Goal: Check status: Check status

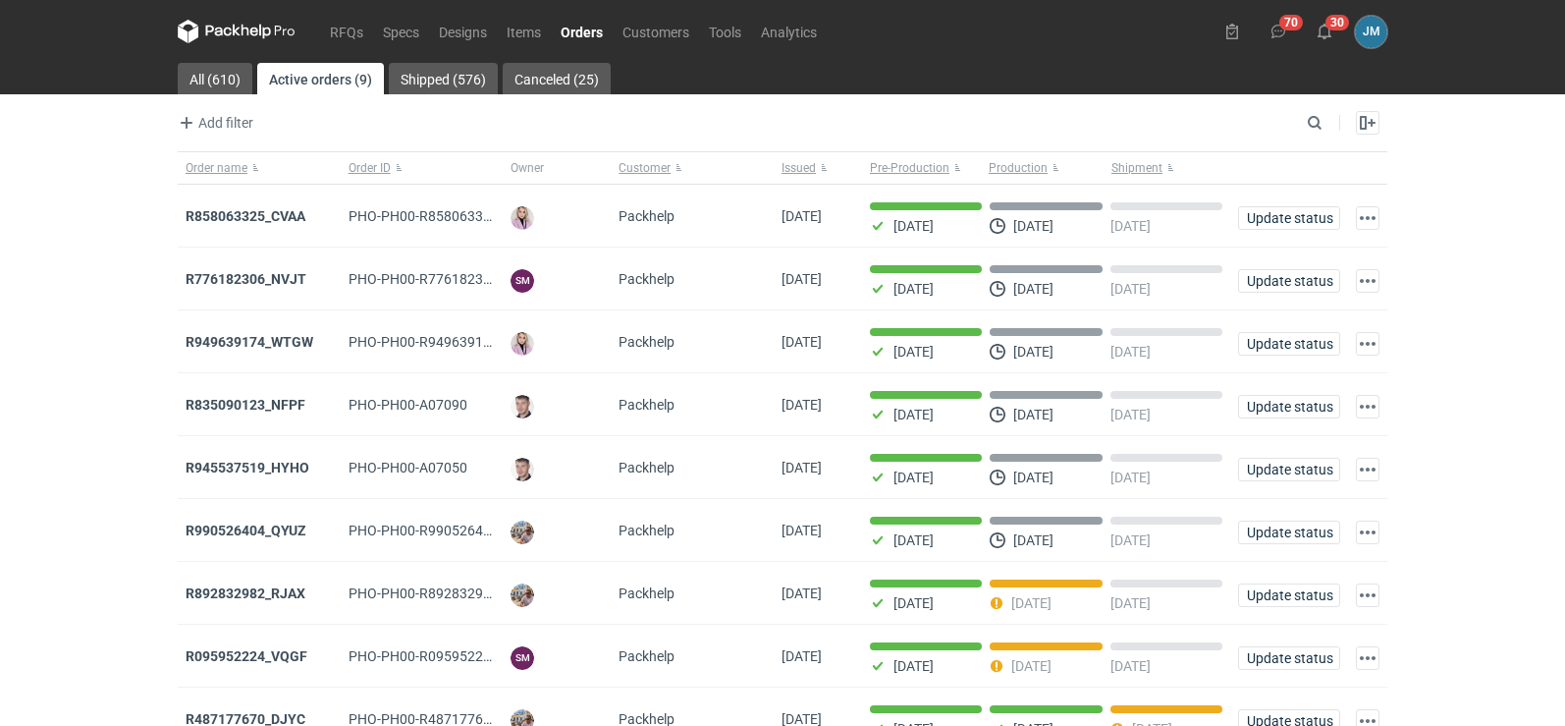
click at [252, 34] on icon at bounding box center [254, 31] width 8 height 9
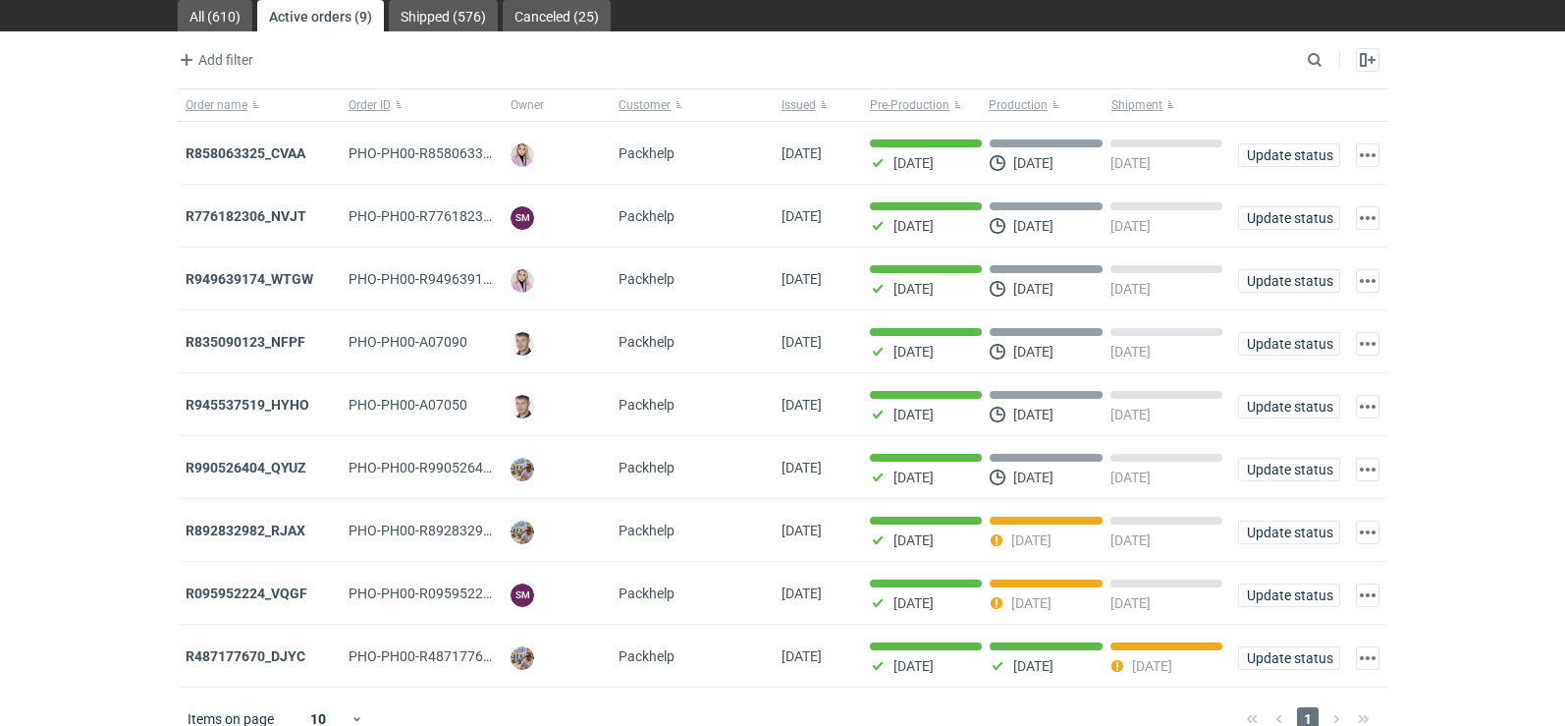
scroll to position [96, 0]
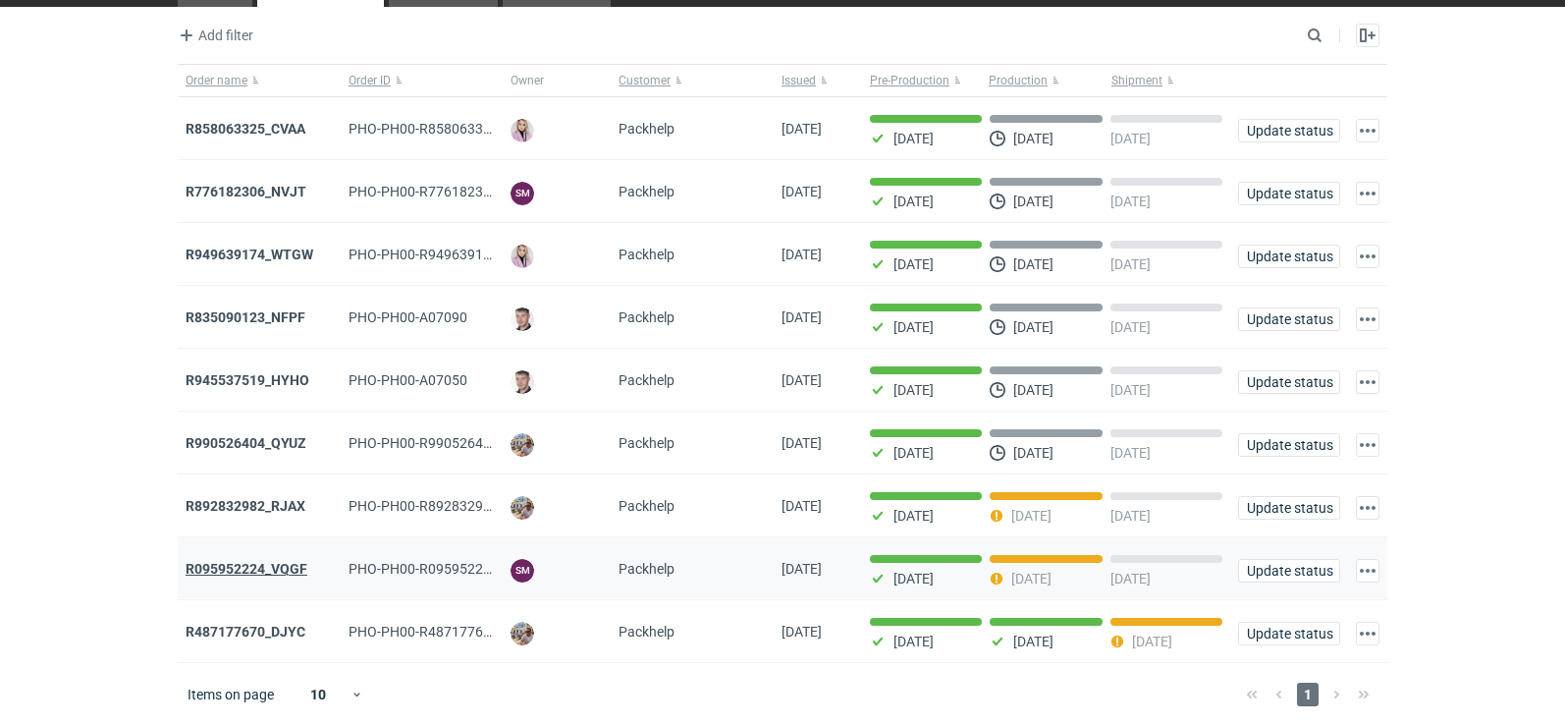
click at [215, 568] on strong "R095952224_VQGF" at bounding box center [247, 569] width 122 height 16
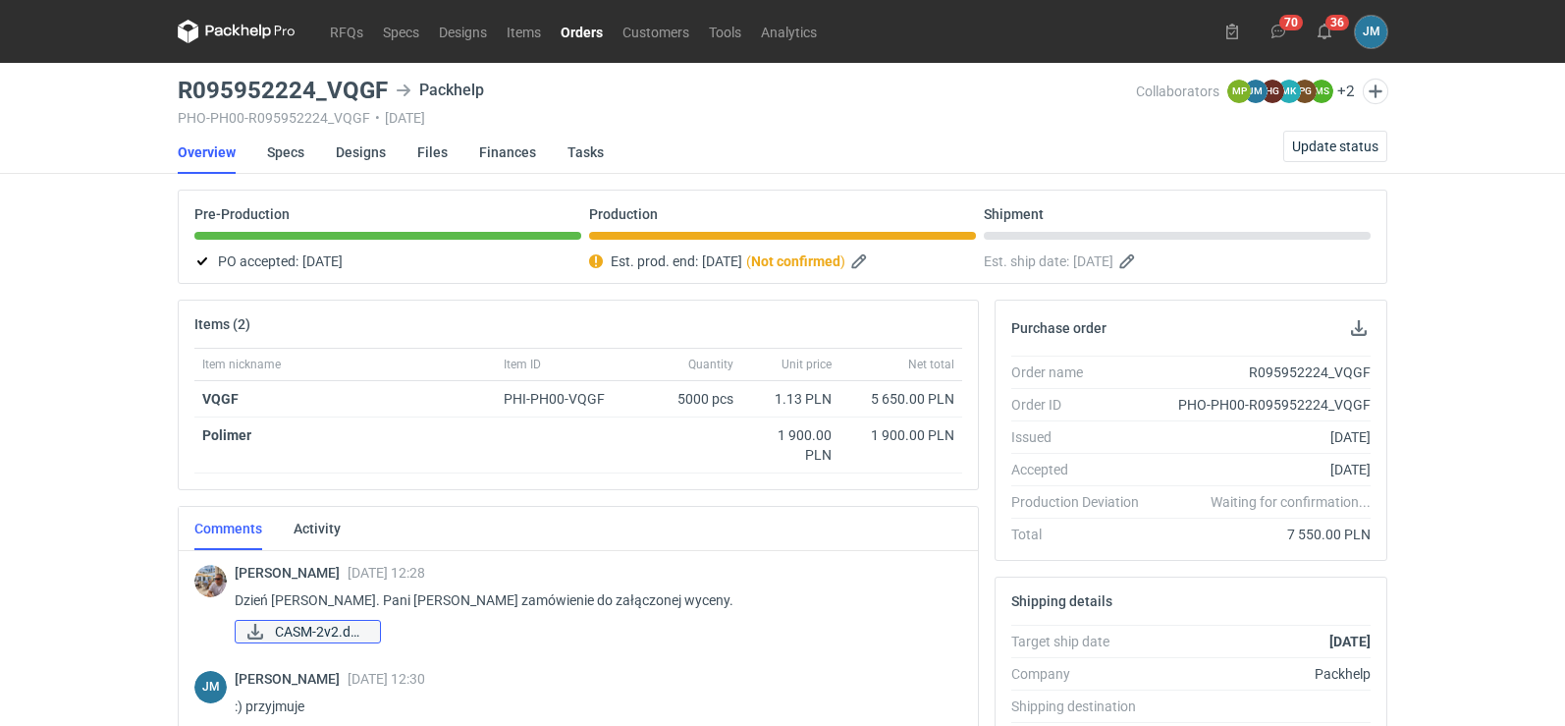
click at [288, 639] on span "CASM-2v2.docx" at bounding box center [319, 632] width 89 height 22
click at [347, 637] on span "CASM-2v2.docx" at bounding box center [319, 632] width 89 height 22
click at [247, 38] on icon at bounding box center [237, 32] width 118 height 24
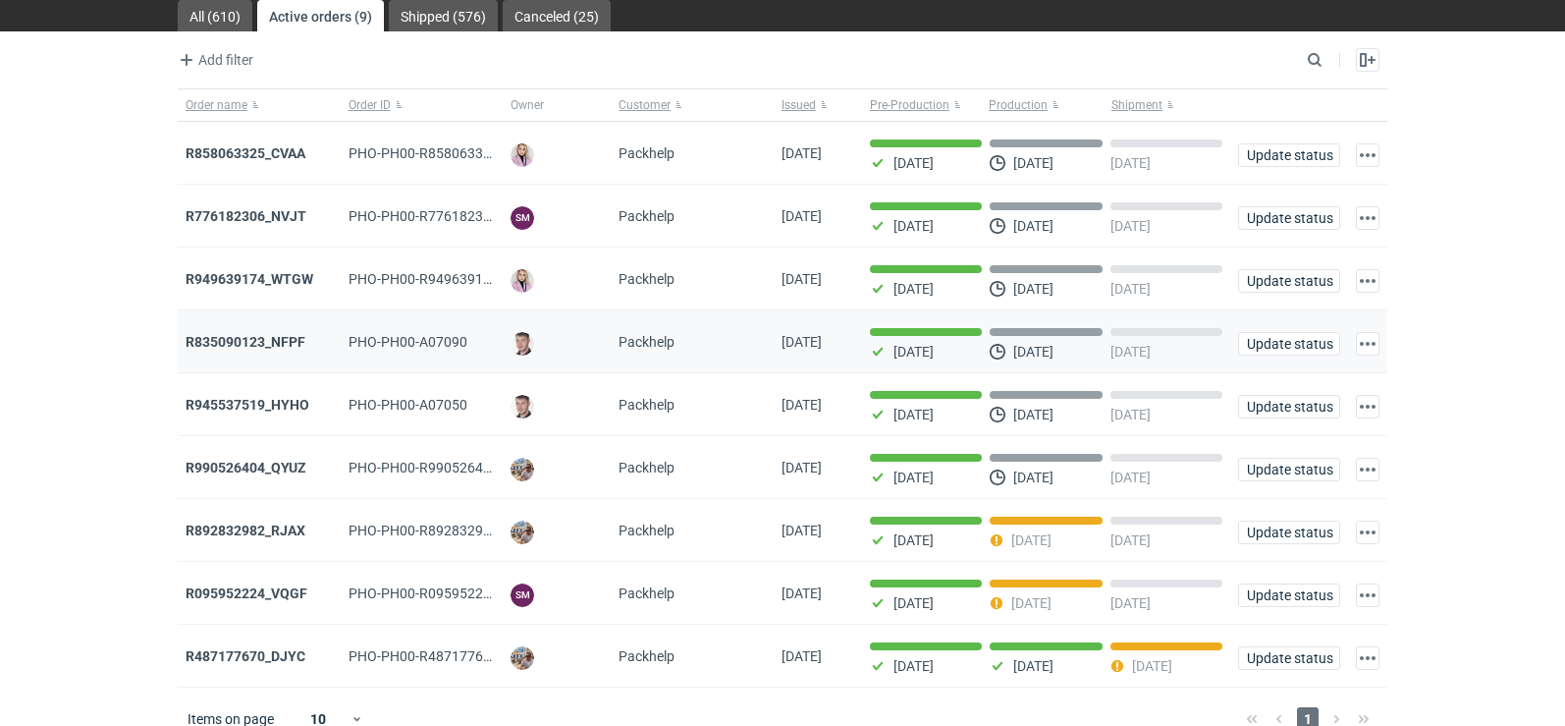
scroll to position [96, 0]
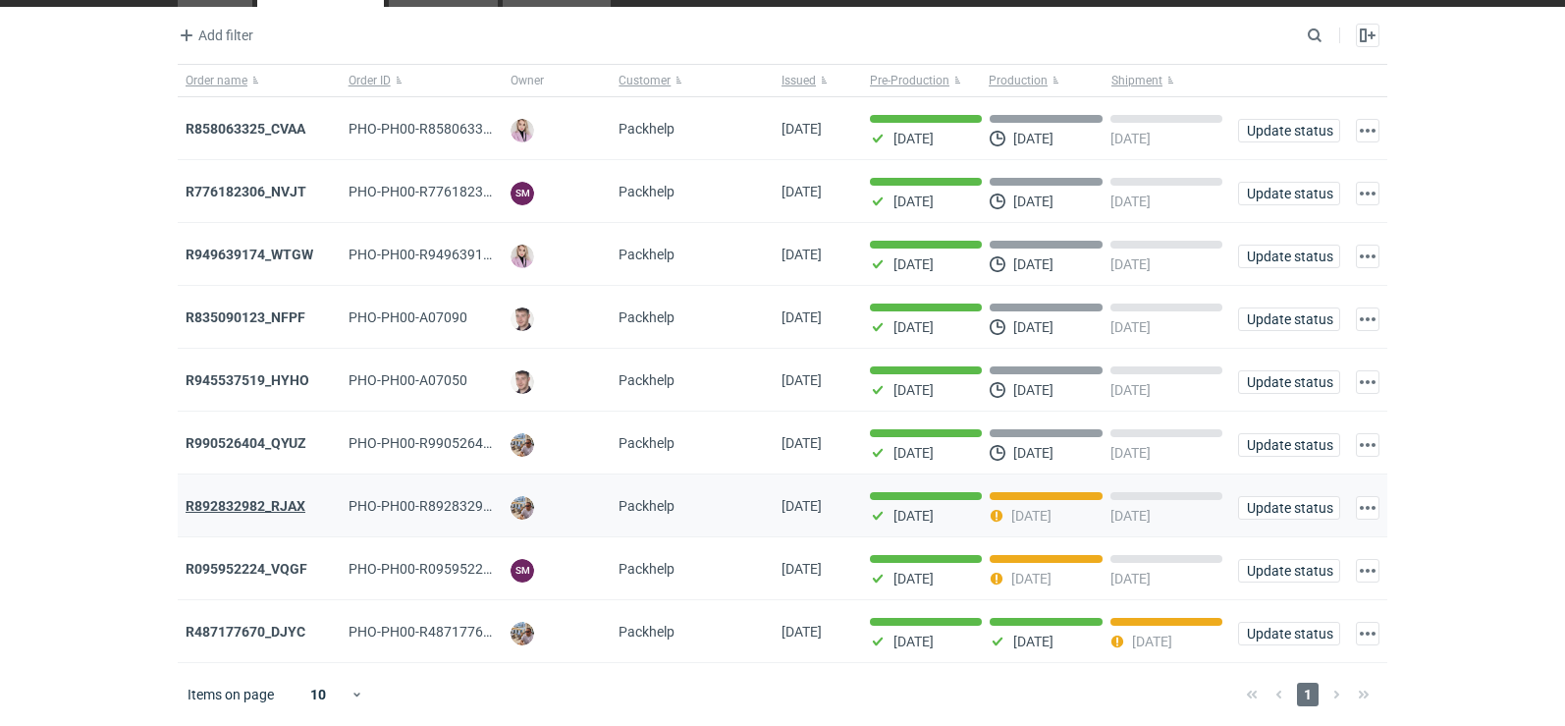
click at [220, 502] on strong "R892832982_RJAX" at bounding box center [246, 506] width 120 height 16
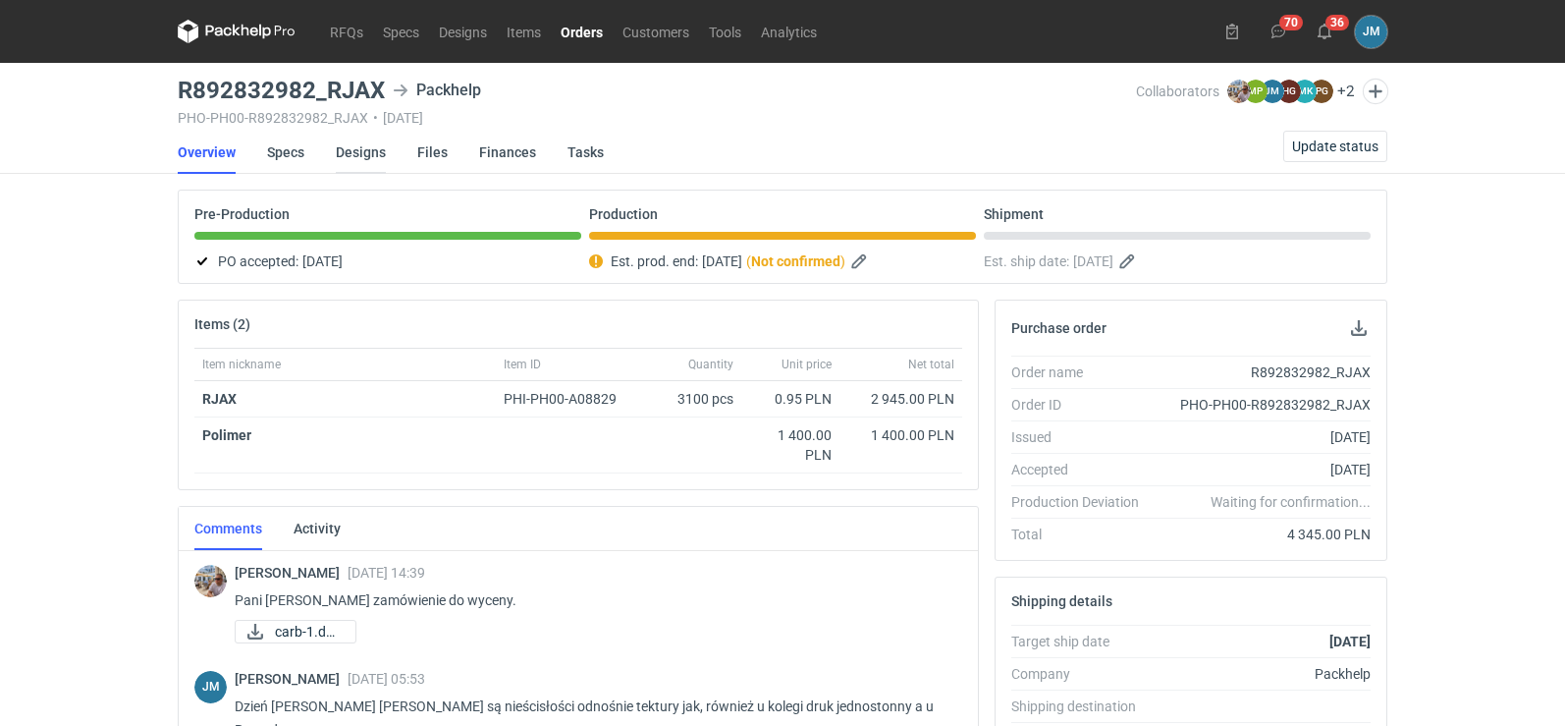
click at [354, 159] on link "Designs" at bounding box center [361, 152] width 50 height 43
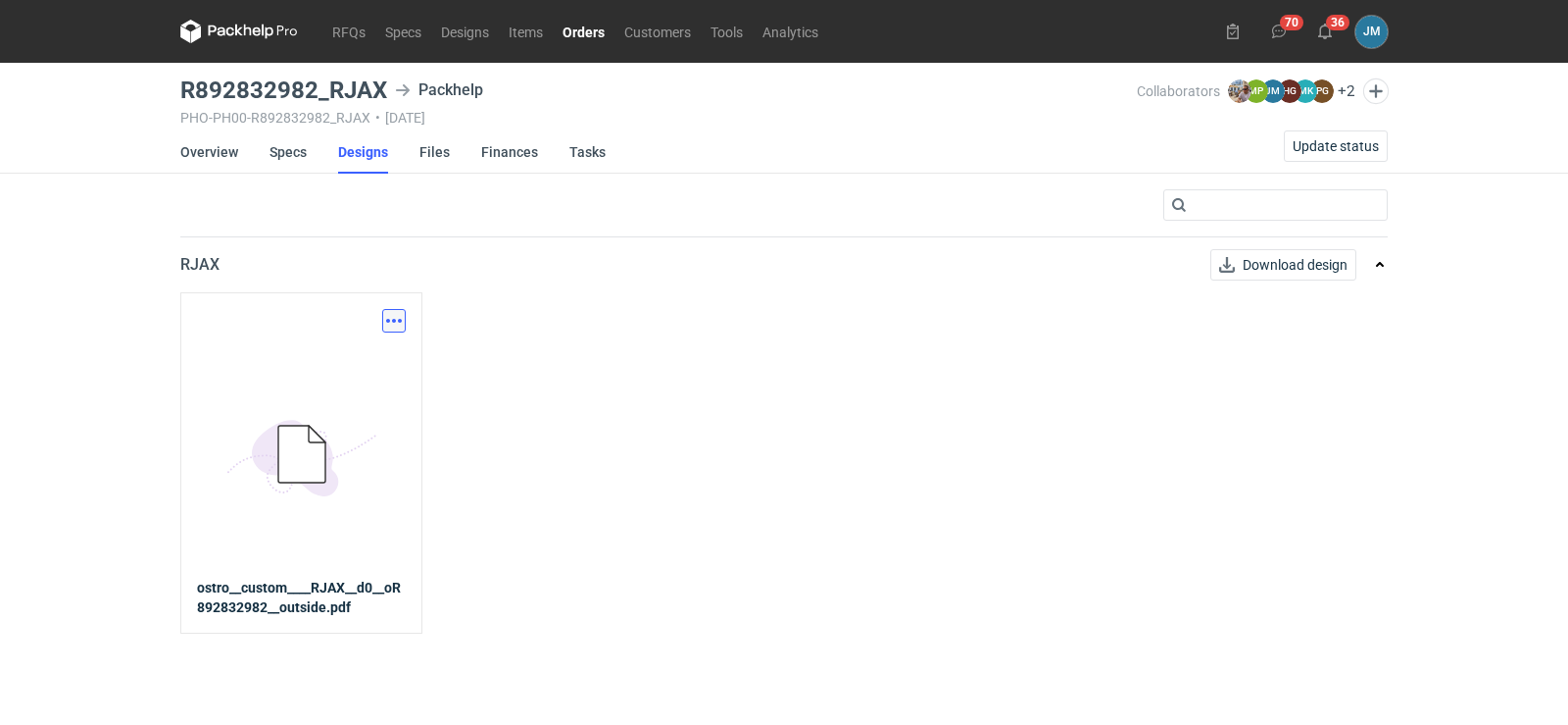
click at [388, 327] on button "button" at bounding box center [394, 321] width 24 height 24
click at [352, 354] on link "Download design part" at bounding box center [307, 363] width 181 height 31
drag, startPoint x: 380, startPoint y: 87, endPoint x: 158, endPoint y: 98, distance: 222.3
click at [158, 98] on div "RFQs Specs Designs Items Orders Customers Tools Analytics 70 36 [PERSON_NAME] […" at bounding box center [784, 362] width 1568 height 725
copy h3 "R892832982_RJAX"
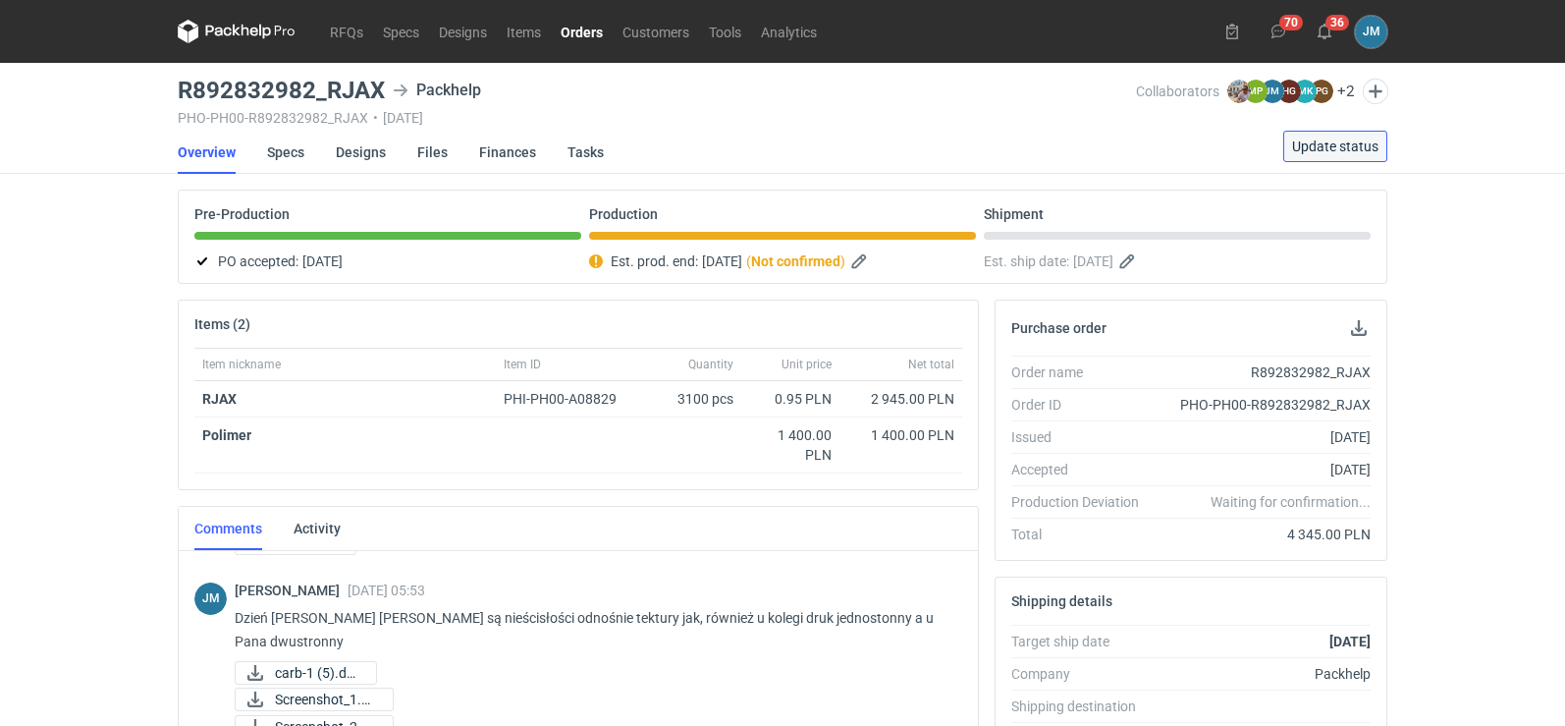
click at [1315, 153] on span "Update status" at bounding box center [1335, 146] width 86 height 14
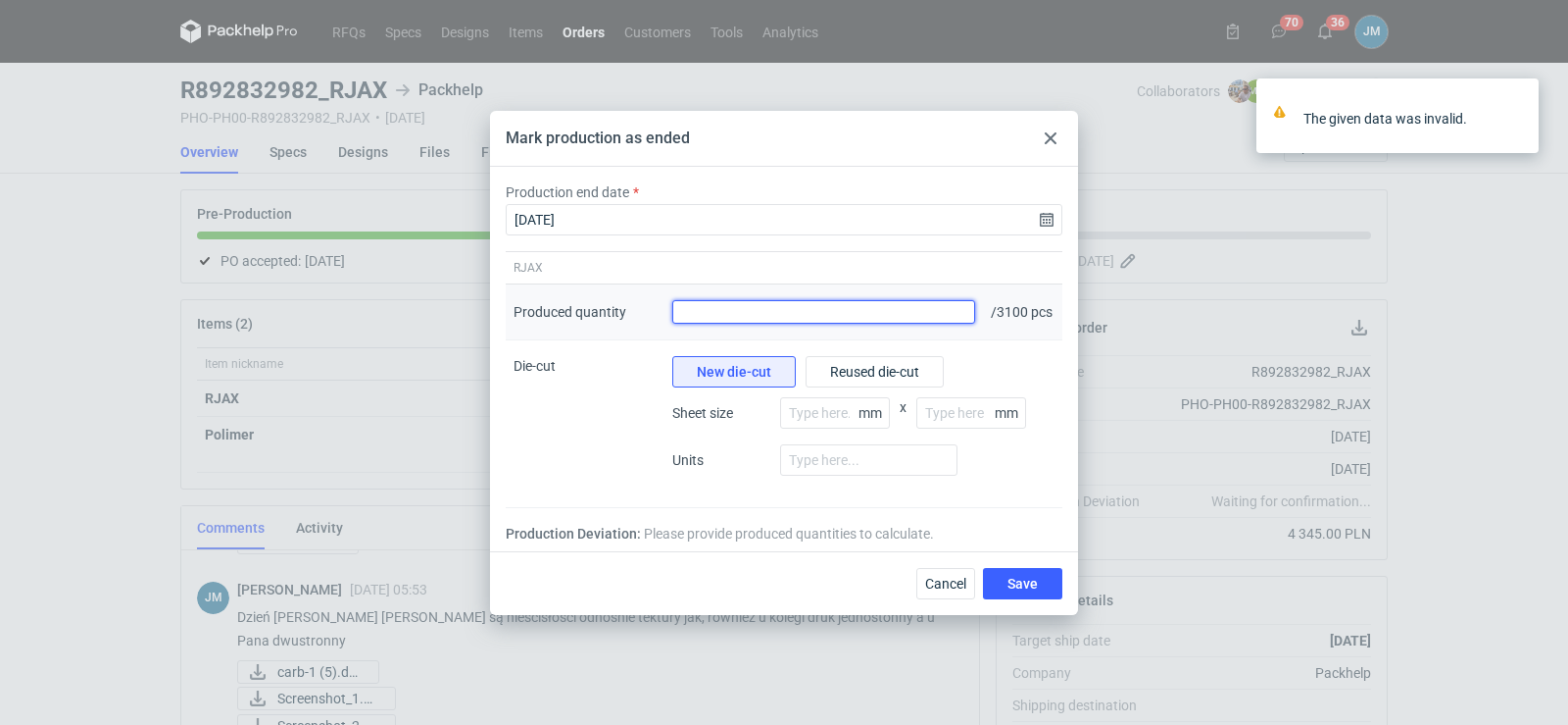
click at [930, 320] on input "Produced quantity" at bounding box center [823, 312] width 302 height 24
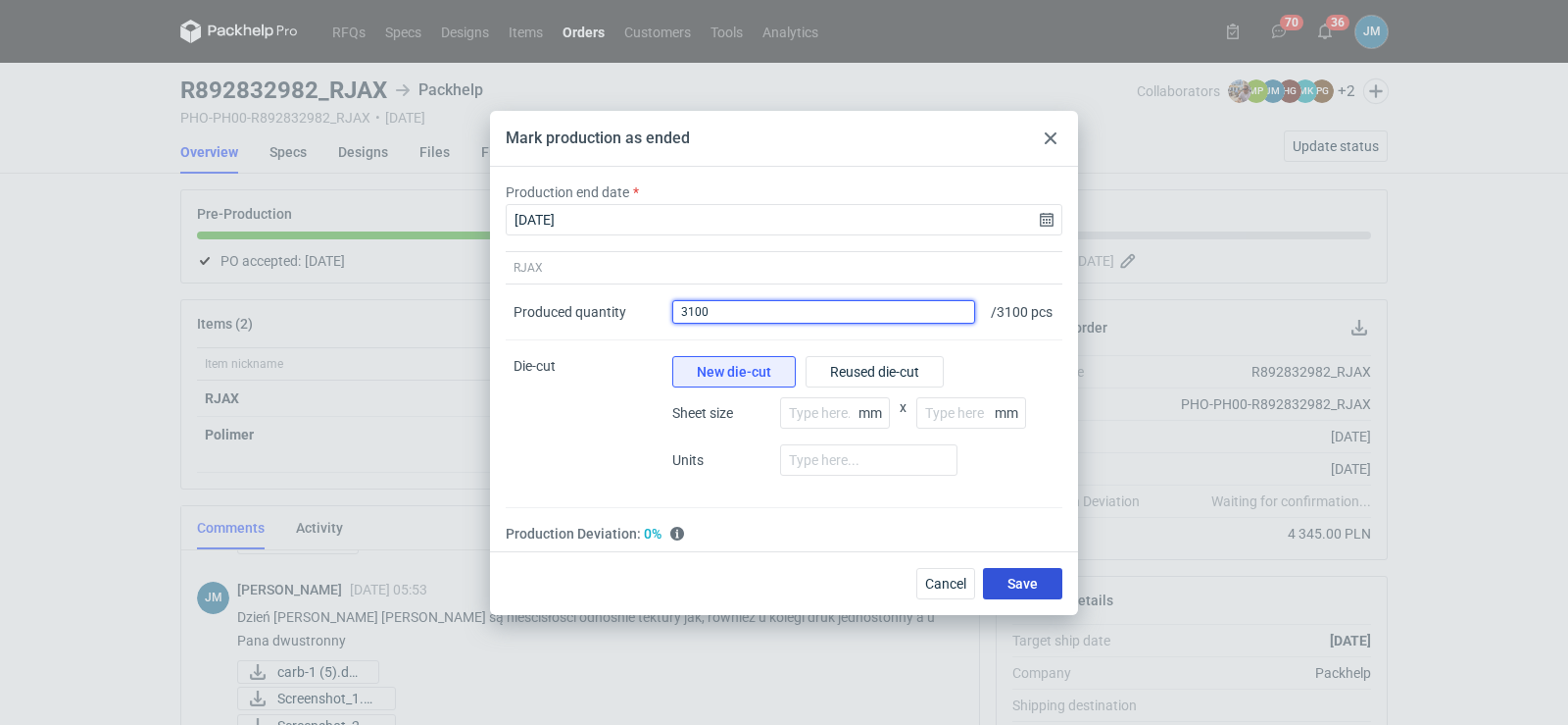
type input "3100"
click at [993, 590] on button "Save" at bounding box center [1023, 582] width 80 height 31
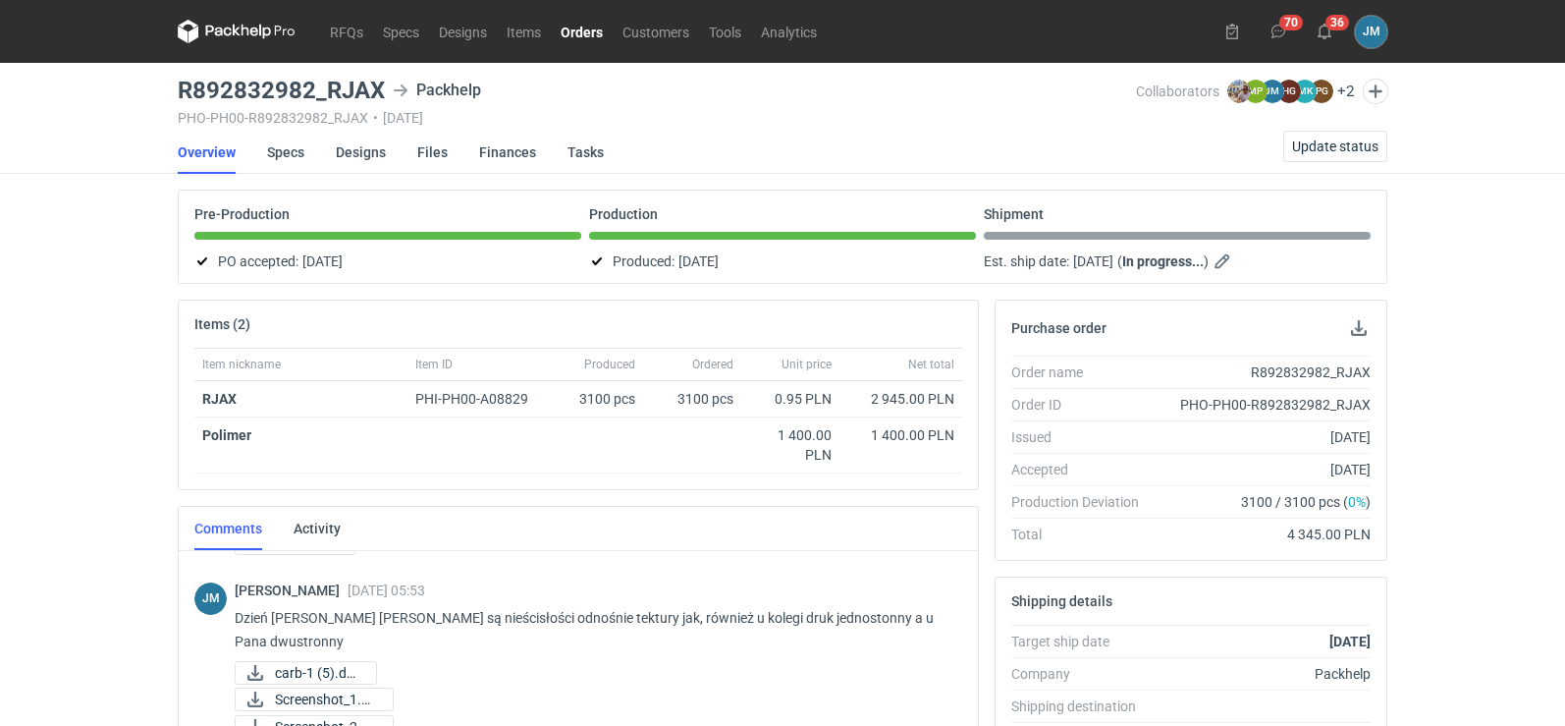
click at [234, 32] on icon at bounding box center [237, 31] width 8 height 12
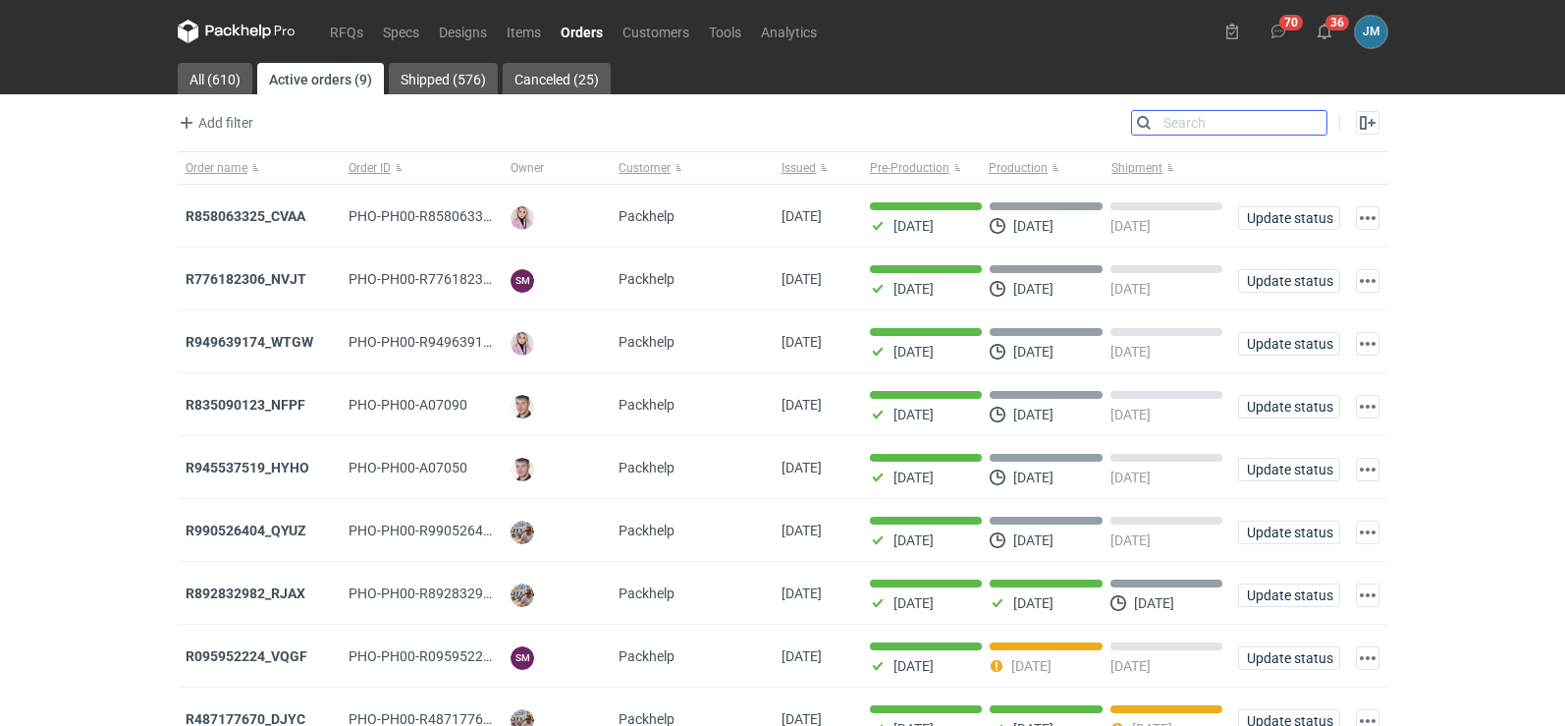
click at [1318, 132] on input "Search" at bounding box center [1229, 123] width 194 height 24
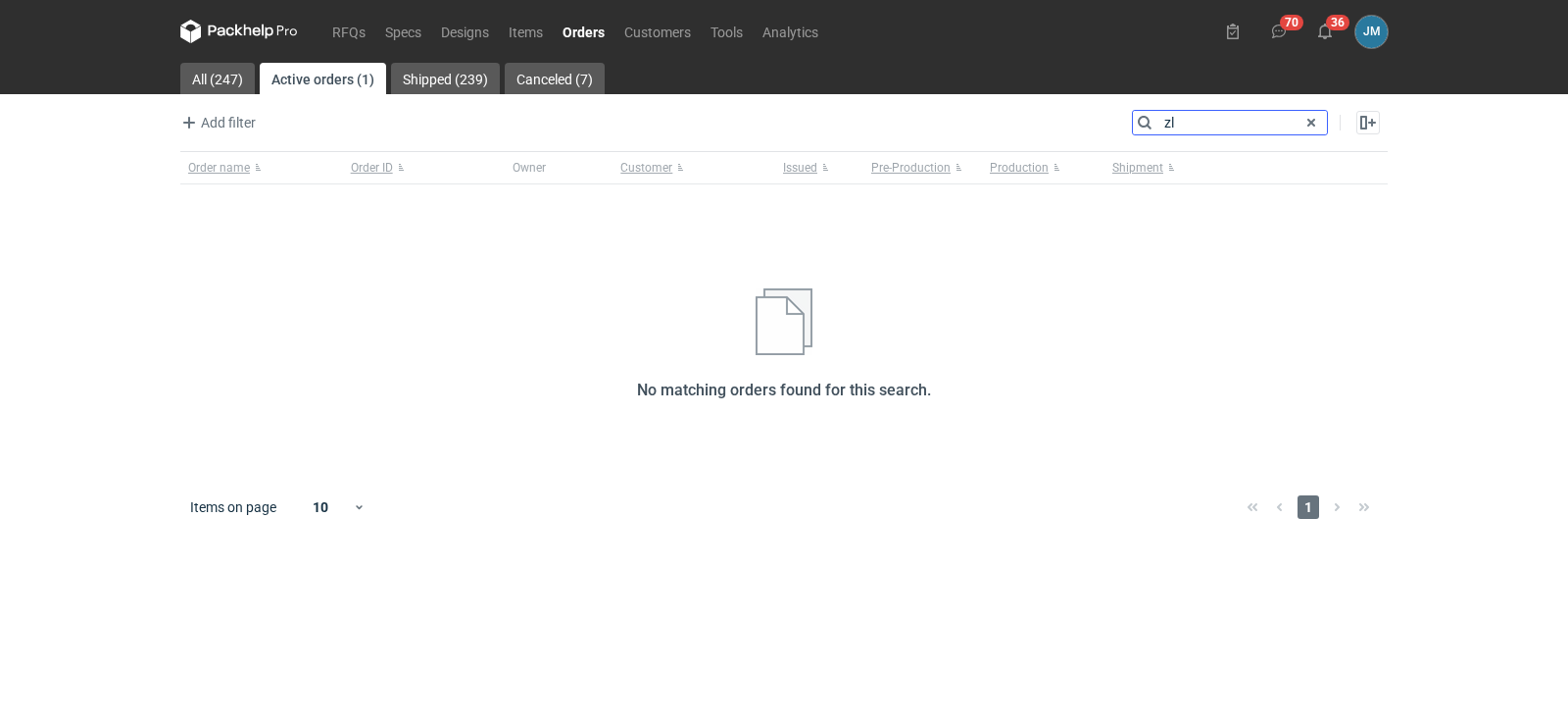
type input "zl"
click at [252, 27] on icon at bounding box center [240, 32] width 118 height 24
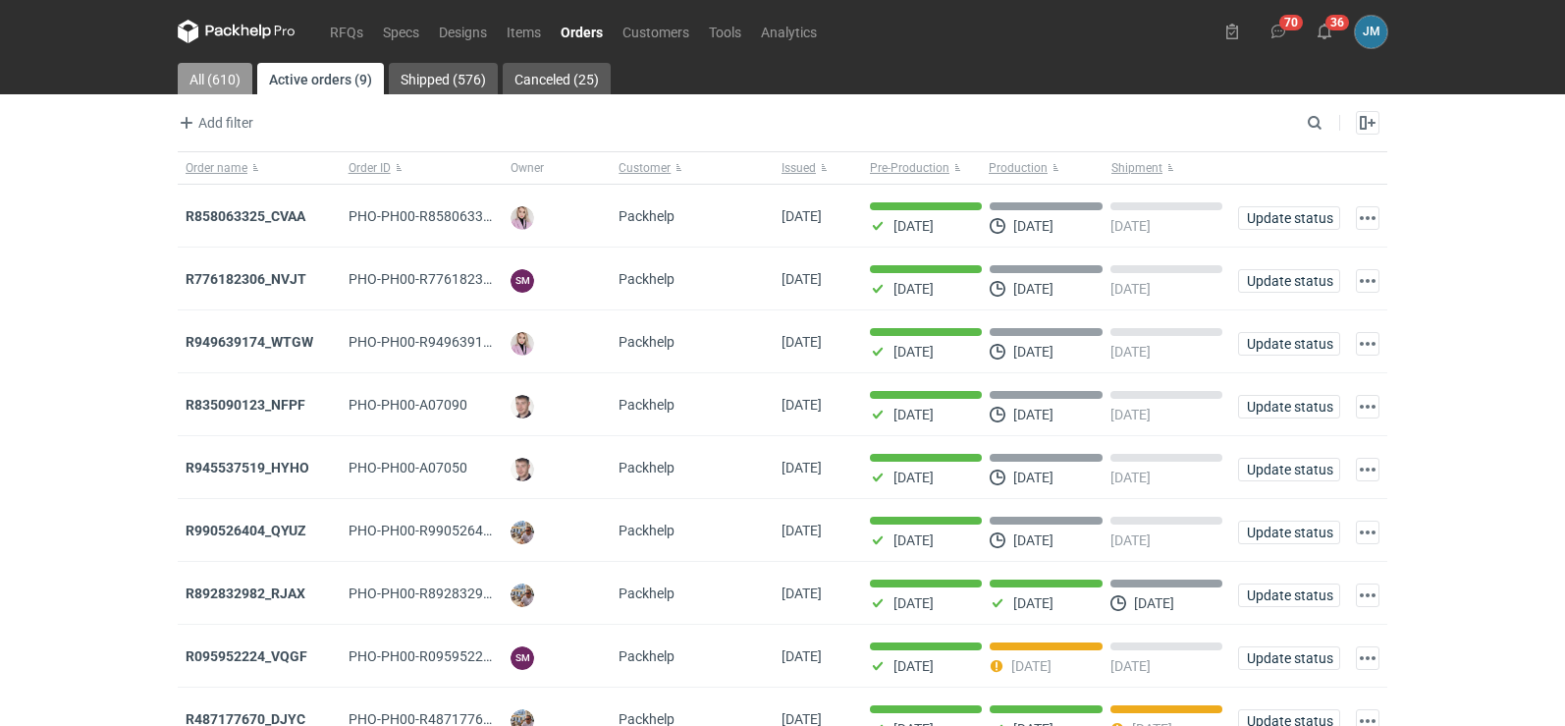
click at [230, 72] on link "All (610)" at bounding box center [215, 78] width 75 height 31
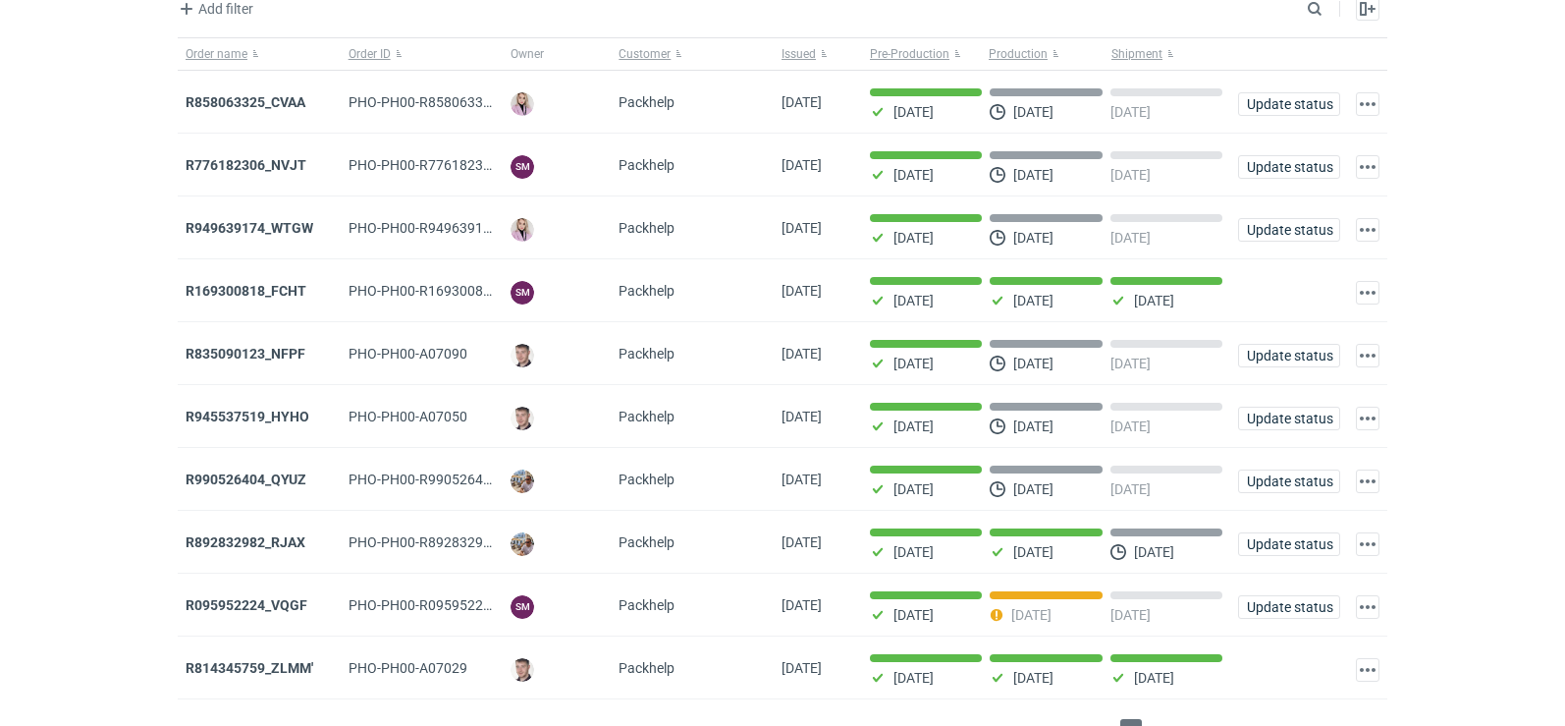
scroll to position [160, 0]
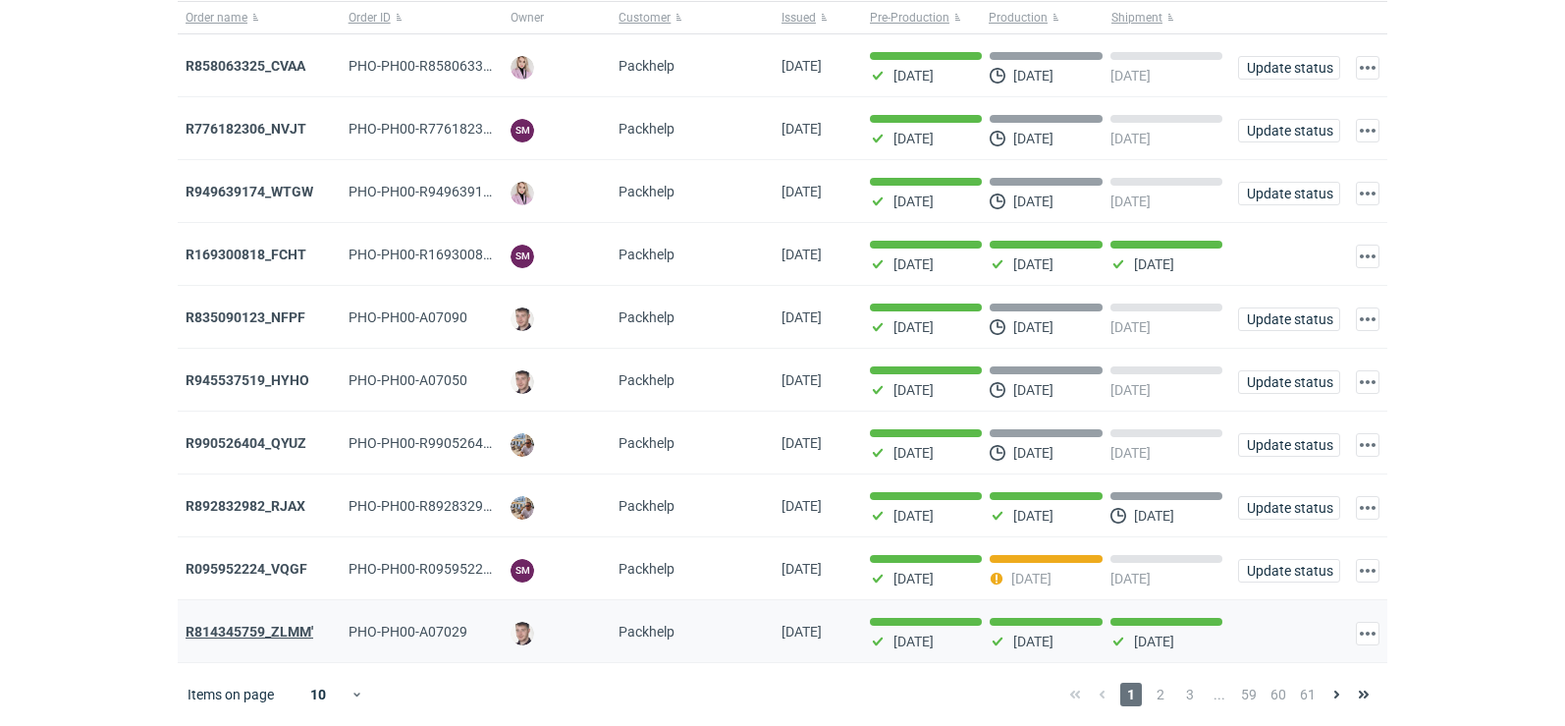
click at [258, 633] on strong "R814345759_ZLMM'" at bounding box center [250, 631] width 128 height 16
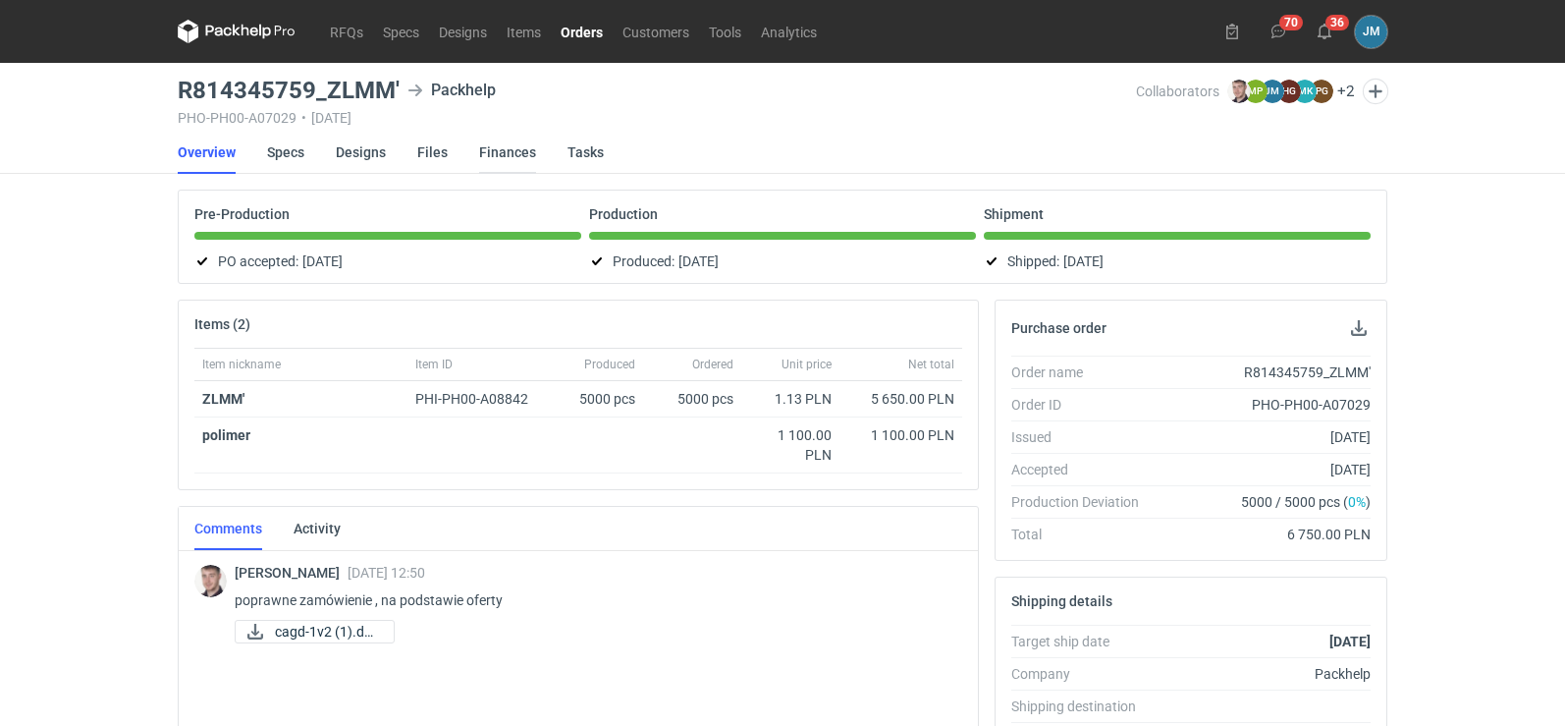
click at [515, 154] on link "Finances" at bounding box center [507, 152] width 57 height 43
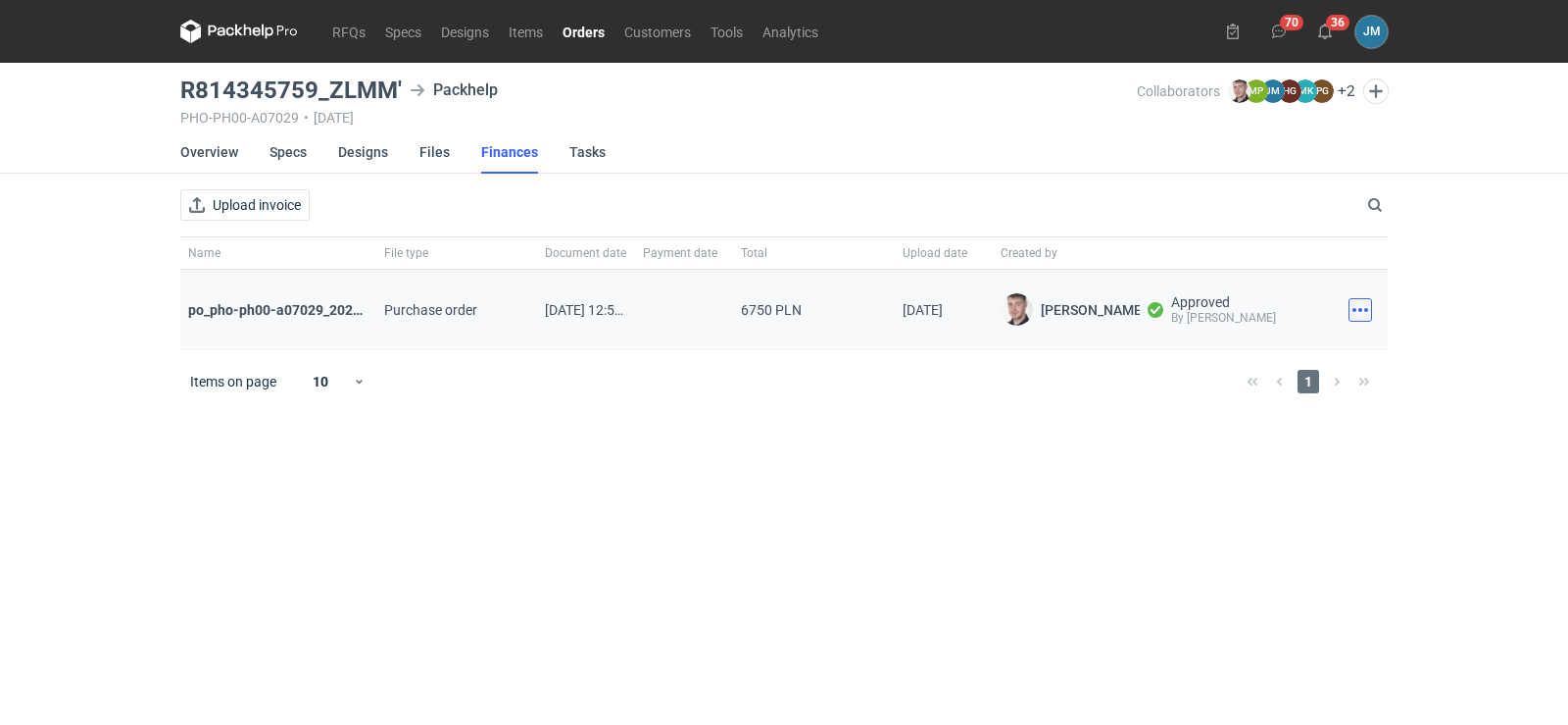
click at [1367, 314] on button "button" at bounding box center [1360, 310] width 24 height 24
click at [1238, 354] on button "Download" at bounding box center [1274, 353] width 181 height 31
click at [260, 38] on icon at bounding box center [240, 32] width 118 height 24
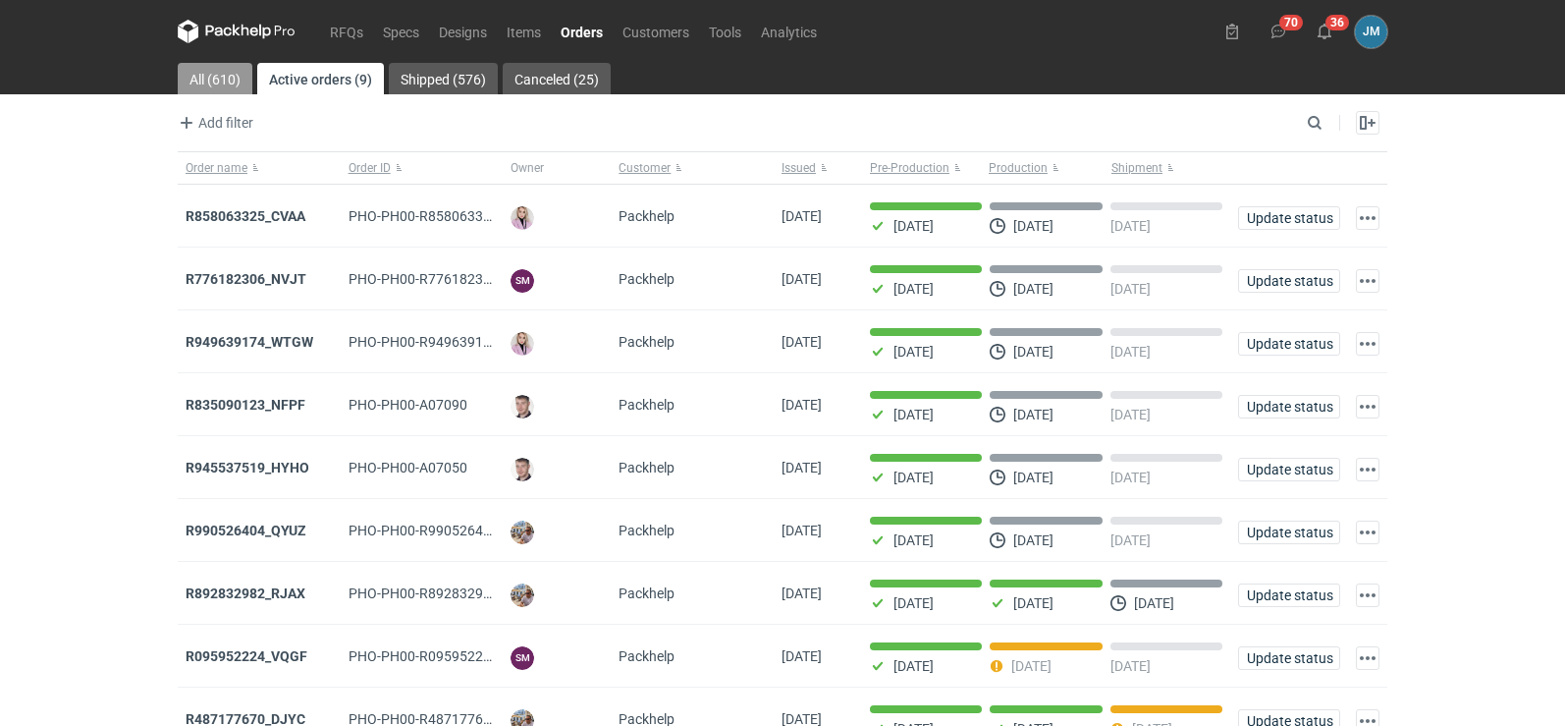
click at [205, 77] on link "All (610)" at bounding box center [215, 78] width 75 height 31
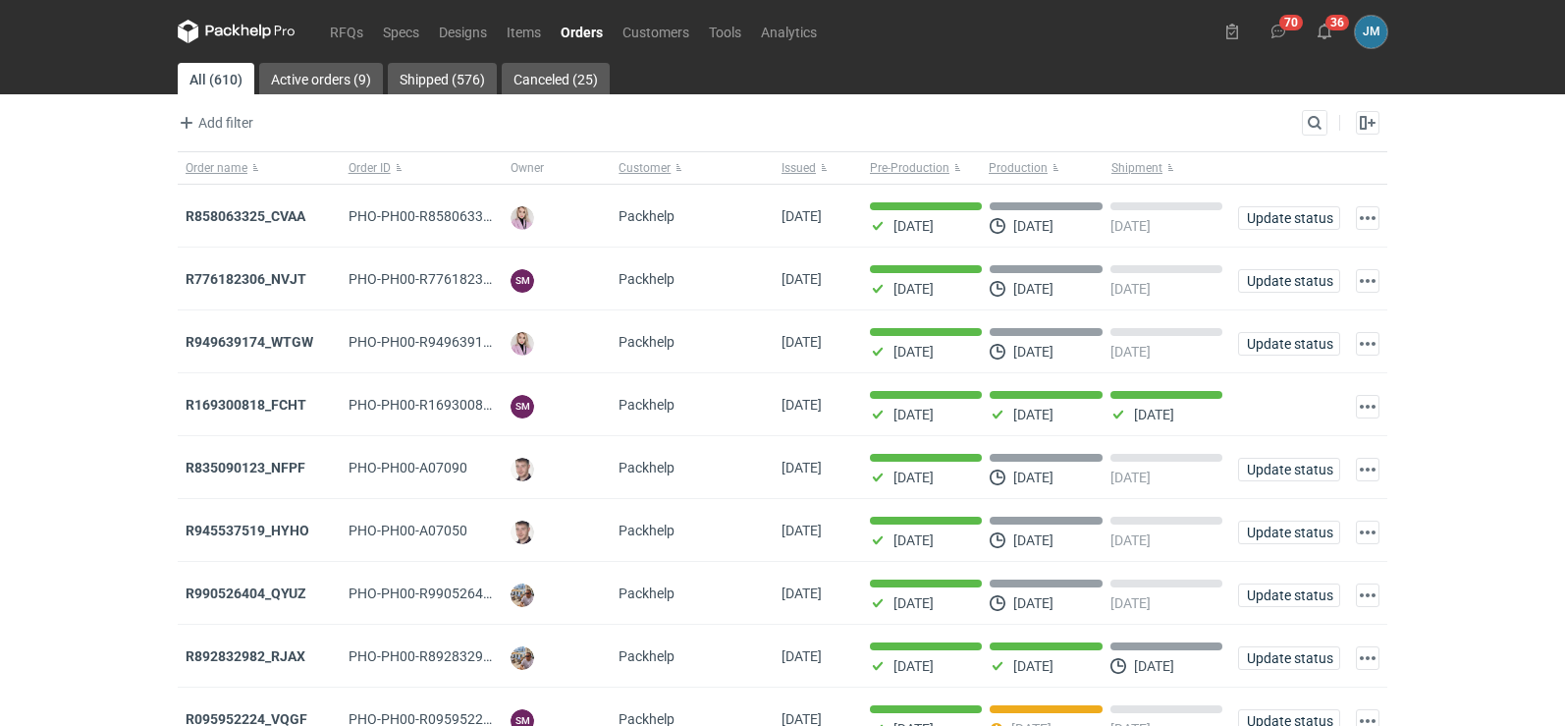
click at [1319, 135] on div "Search" at bounding box center [1315, 123] width 26 height 26
click at [1301, 116] on div "Add filter Owner first name Owner last name Issued Customer" at bounding box center [740, 123] width 1124 height 24
click at [1304, 120] on input "Search" at bounding box center [1229, 123] width 194 height 24
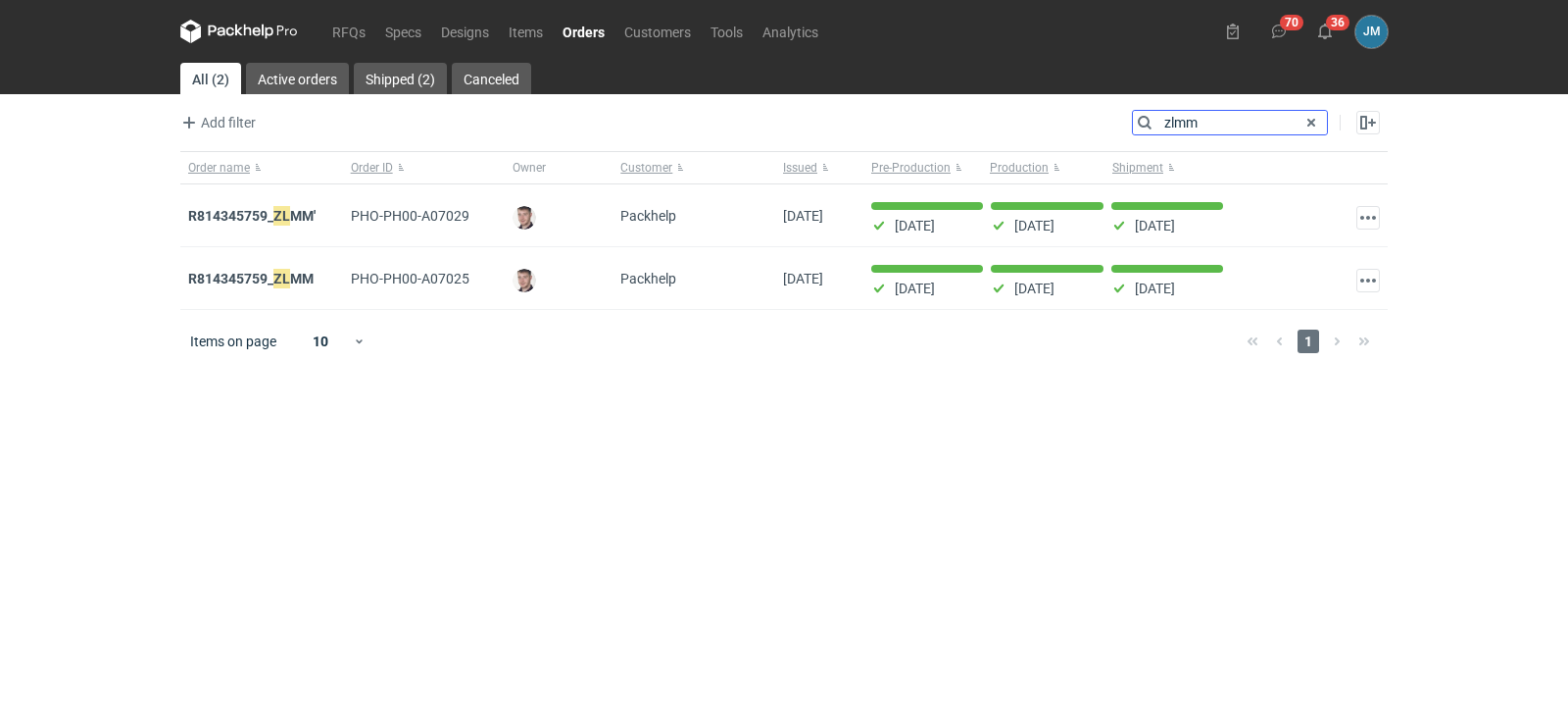
type input "zlmm"
click at [268, 223] on strong "R814345759_ ZLMM '" at bounding box center [253, 216] width 128 height 22
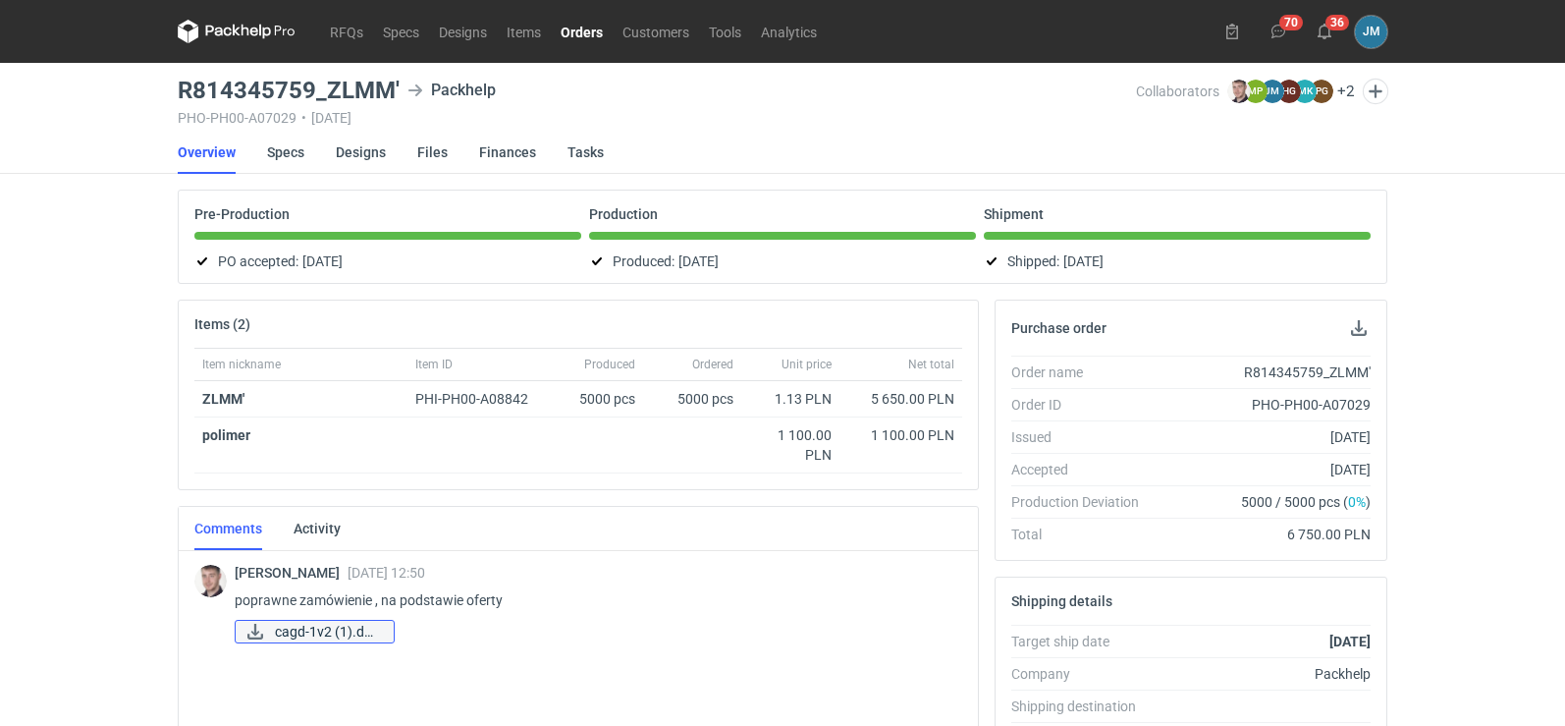
click at [363, 637] on span "cagd-1v2 (1).docx" at bounding box center [326, 632] width 103 height 22
click at [385, 633] on link "cagd-1v2 (1).docx" at bounding box center [315, 632] width 160 height 24
click at [243, 34] on icon at bounding box center [246, 31] width 8 height 12
